Goal: Task Accomplishment & Management: Complete application form

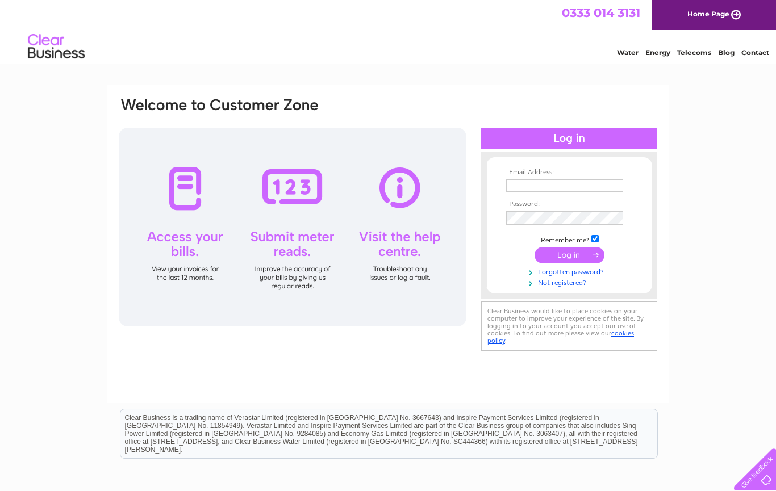
click at [566, 190] on input "text" at bounding box center [564, 185] width 117 height 12
type input "A"
click at [543, 187] on input "text" at bounding box center [564, 185] width 117 height 12
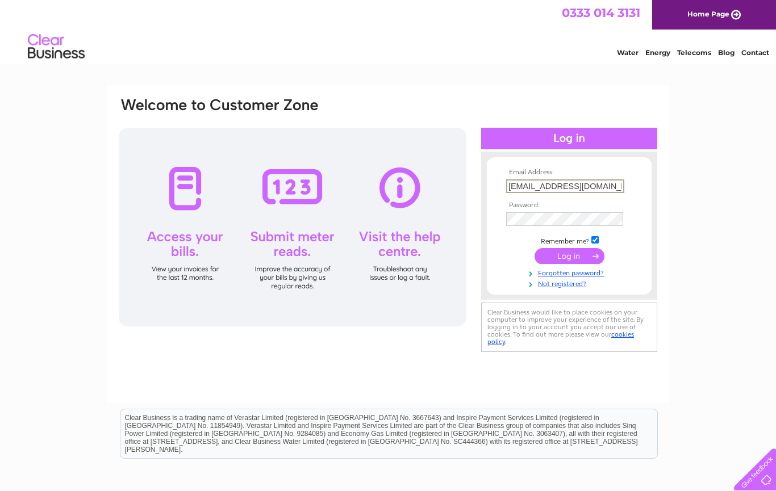
type input "[EMAIL_ADDRESS][DOMAIN_NAME]"
click at [601, 275] on link "Forgotten password?" at bounding box center [570, 272] width 129 height 11
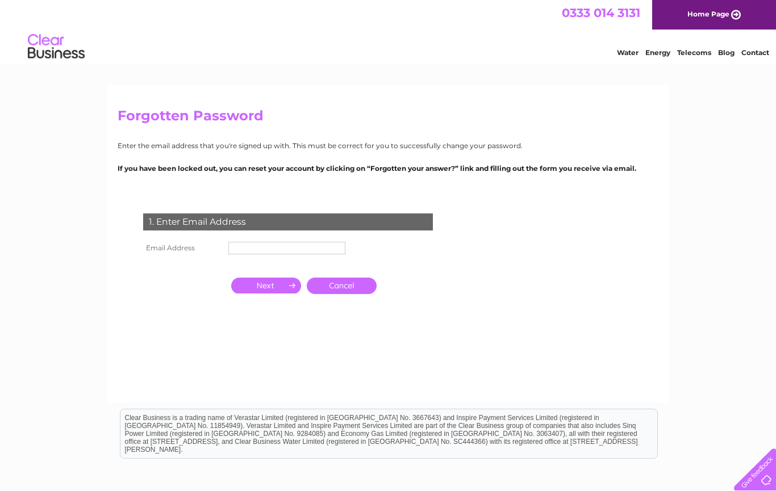
click at [299, 262] on td at bounding box center [286, 264] width 123 height 15
click at [315, 252] on input "text" at bounding box center [286, 248] width 117 height 12
type input "A"
type input "[EMAIL_ADDRESS][DOMAIN_NAME]"
click at [274, 288] on input "button" at bounding box center [266, 287] width 70 height 16
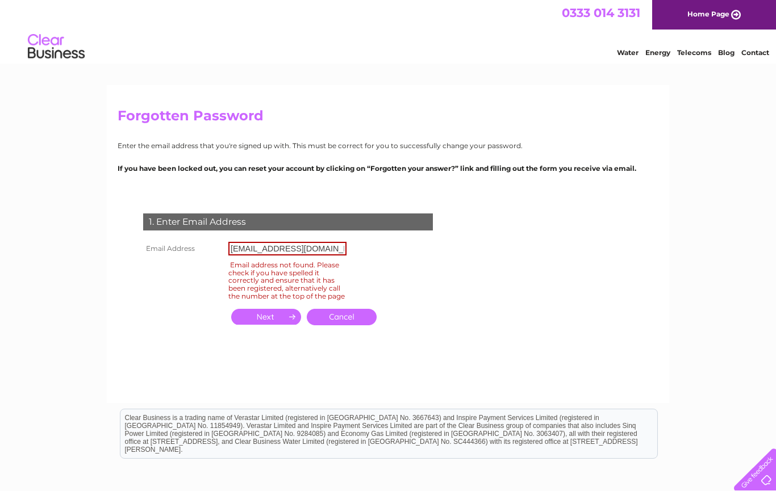
click at [343, 320] on link "Cancel" at bounding box center [342, 317] width 70 height 16
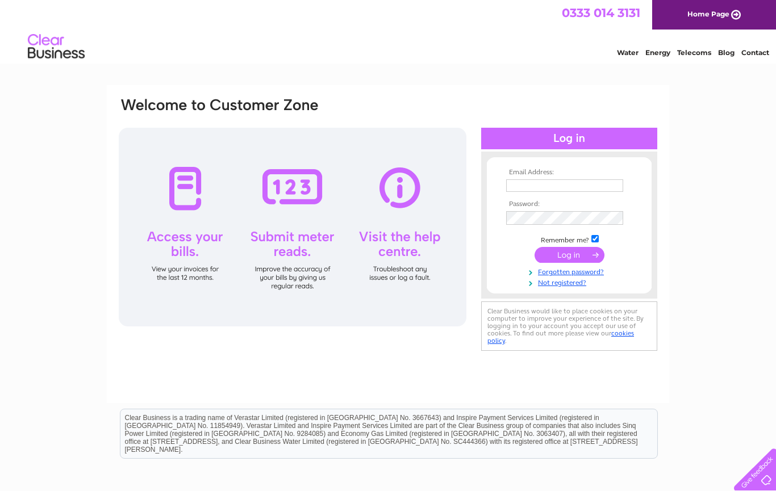
click at [571, 287] on link "Not registered?" at bounding box center [570, 282] width 129 height 11
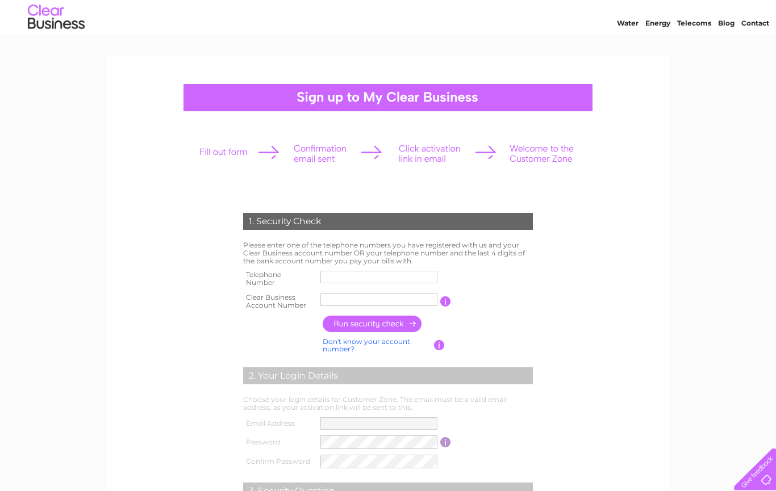
scroll to position [30, 0]
click at [414, 278] on input "text" at bounding box center [378, 277] width 117 height 12
click at [350, 300] on input "text" at bounding box center [378, 300] width 117 height 12
click at [348, 297] on input "text" at bounding box center [379, 300] width 118 height 14
paste input "1139752"
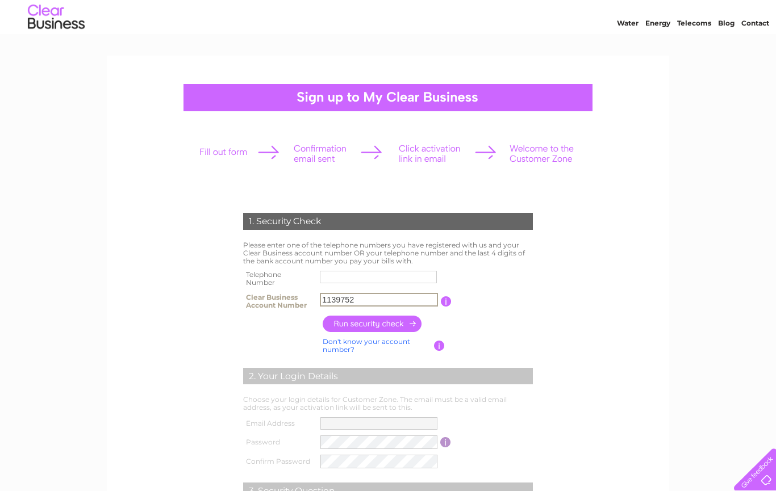
type input "1139752"
click at [402, 324] on input "button" at bounding box center [373, 324] width 100 height 16
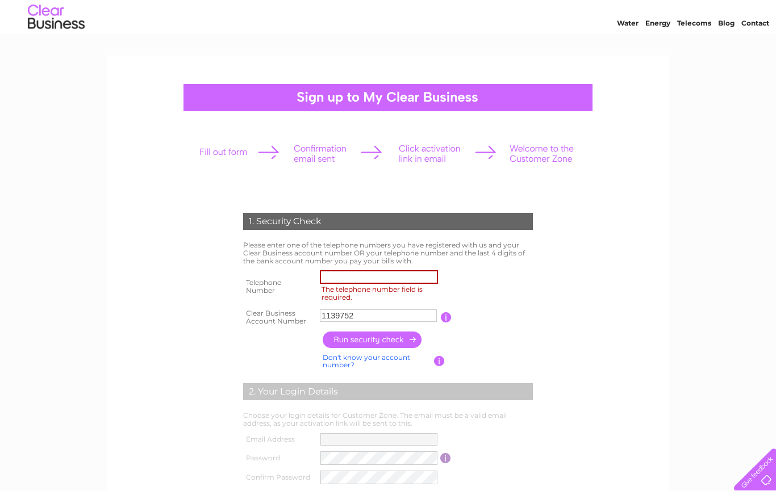
click at [396, 284] on label "The telephone number field is required." at bounding box center [381, 293] width 122 height 19
click at [396, 283] on input "The telephone number field is required." at bounding box center [379, 277] width 118 height 14
click at [406, 342] on input "button" at bounding box center [373, 340] width 100 height 16
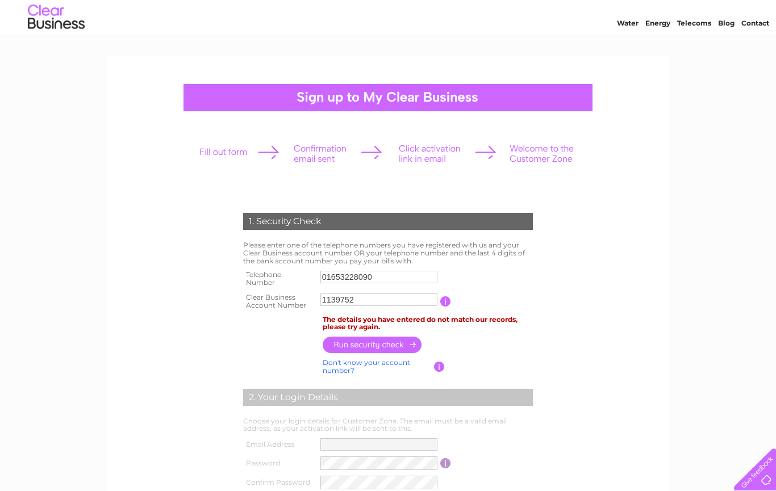
click at [396, 273] on input "01653228090" at bounding box center [378, 277] width 117 height 12
type input "0"
click at [399, 342] on input "button" at bounding box center [373, 345] width 100 height 16
click at [410, 277] on input "07944354598" at bounding box center [378, 277] width 117 height 12
type input "0"
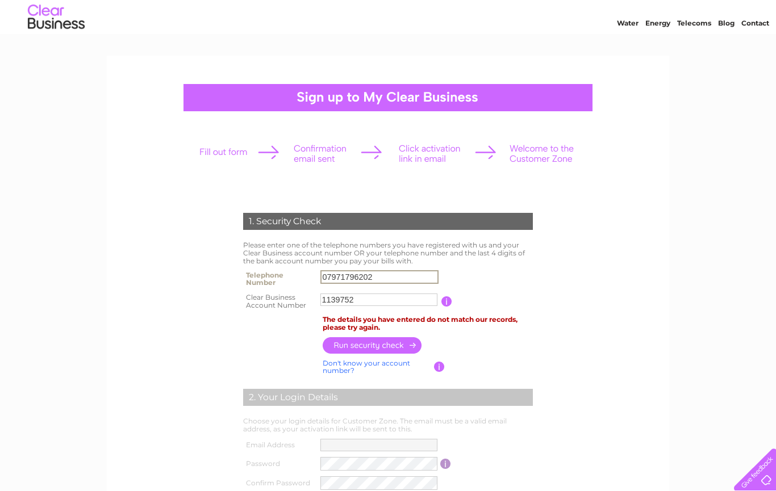
type input "07971796202"
click at [410, 341] on input "button" at bounding box center [373, 345] width 100 height 16
click at [636, 346] on form "1. Security Check Please enter one of the telephone numbers you have registered…" at bounding box center [388, 414] width 541 height 449
click at [447, 300] on input "button" at bounding box center [445, 301] width 11 height 10
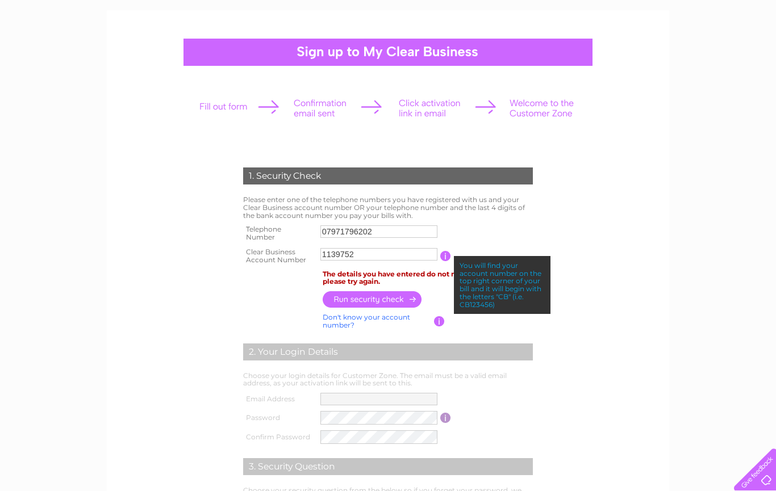
scroll to position [0, 0]
